Goal: Information Seeking & Learning: Learn about a topic

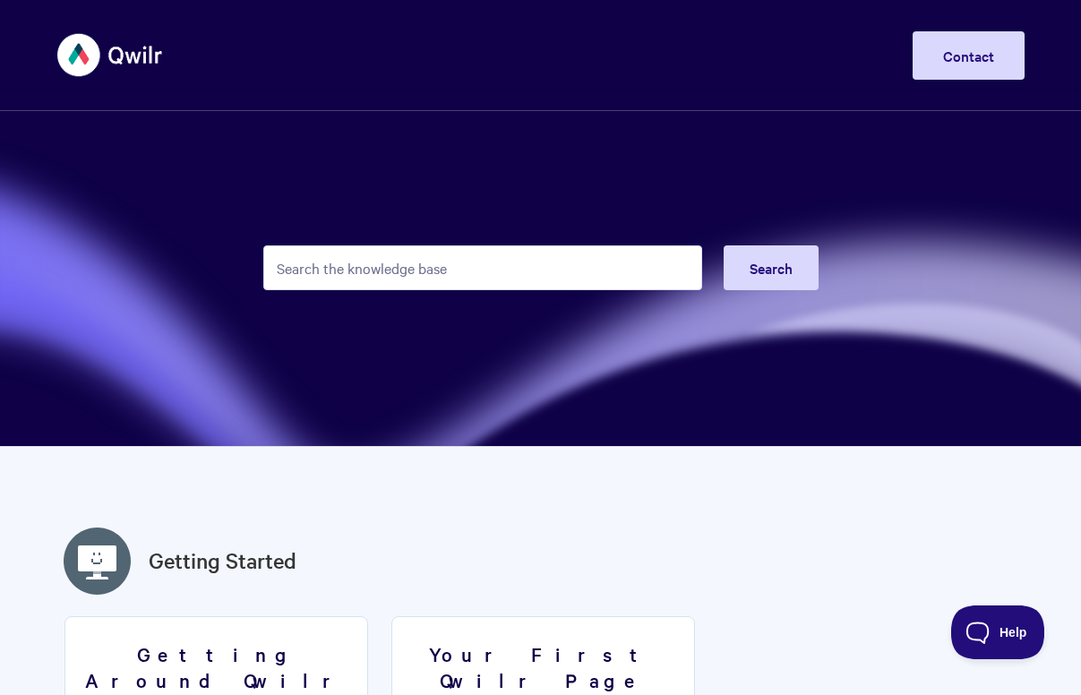
click at [542, 263] on input "Search the knowledge base" at bounding box center [482, 267] width 439 height 45
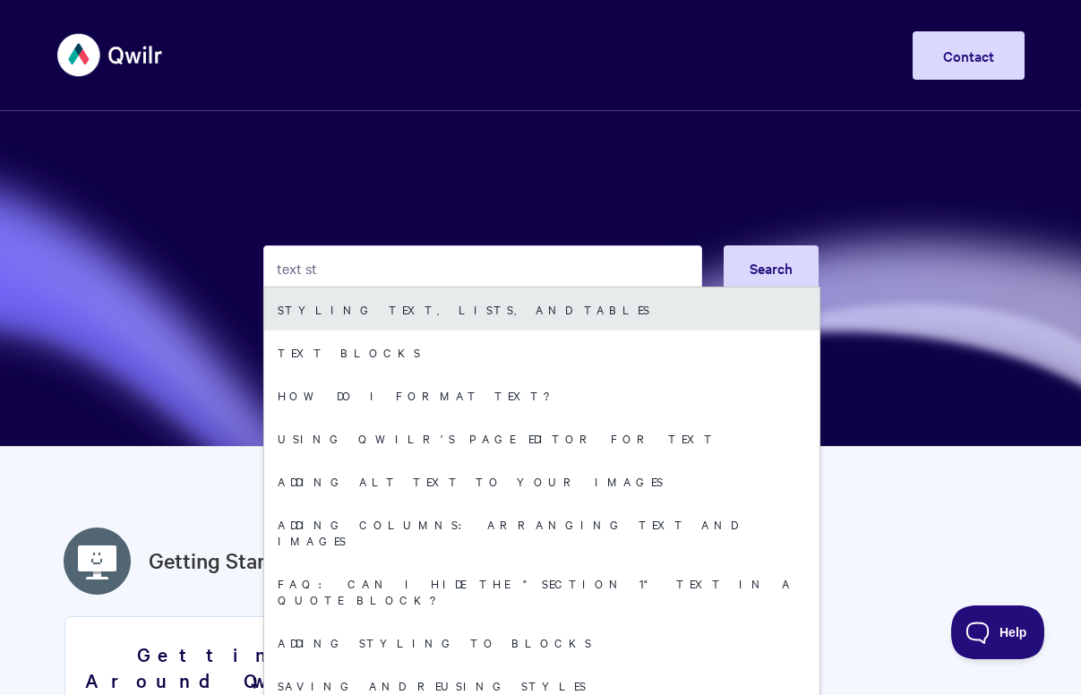
type input "text st"
click at [443, 310] on link "Styling text, lists, and tables" at bounding box center [541, 309] width 555 height 43
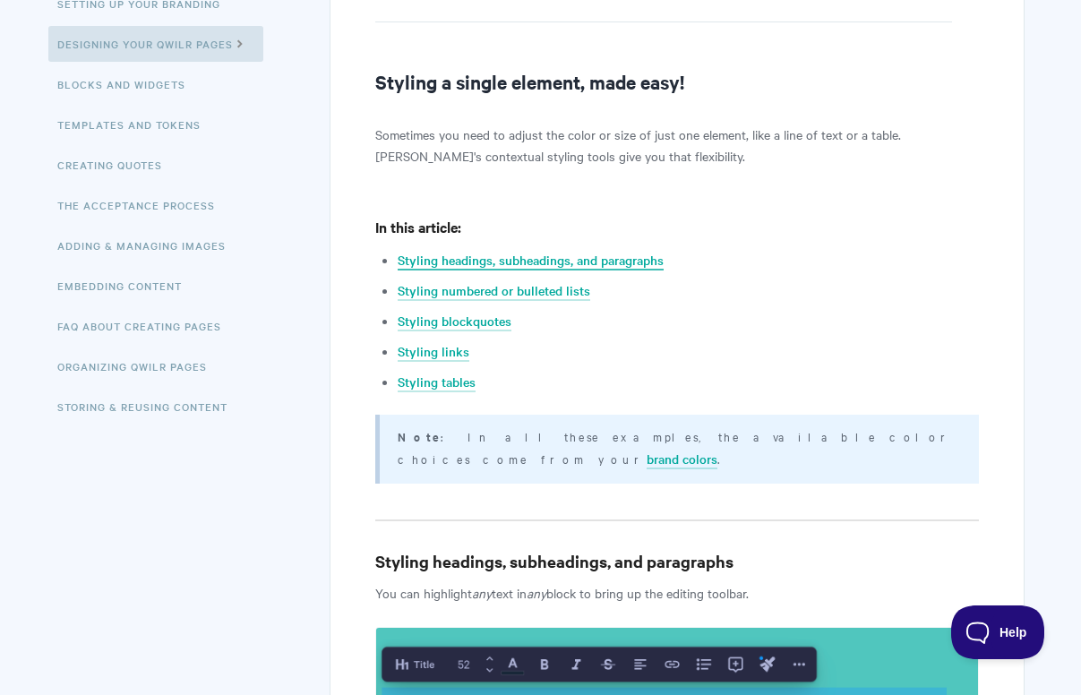
click at [624, 258] on link "Styling headings, subheadings, and paragraphs" at bounding box center [531, 261] width 266 height 20
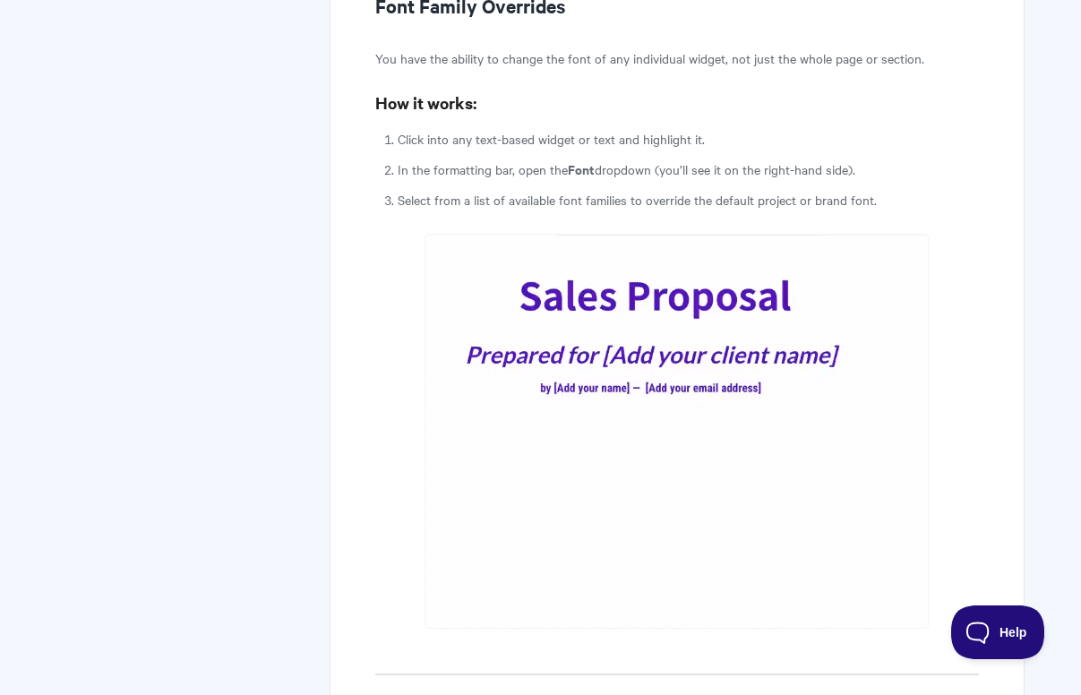
scroll to position [1797, 0]
